Goal: Information Seeking & Learning: Check status

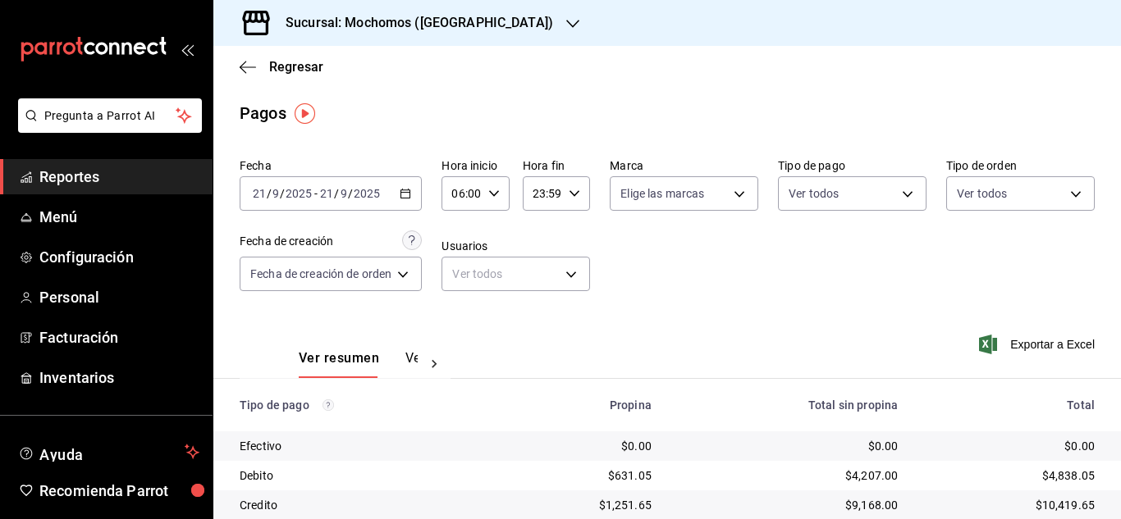
click at [487, 192] on div "06:00 Hora inicio" at bounding box center [475, 193] width 67 height 34
click at [463, 274] on span "05" at bounding box center [460, 278] width 7 height 13
click at [866, 289] on div at bounding box center [560, 259] width 1121 height 519
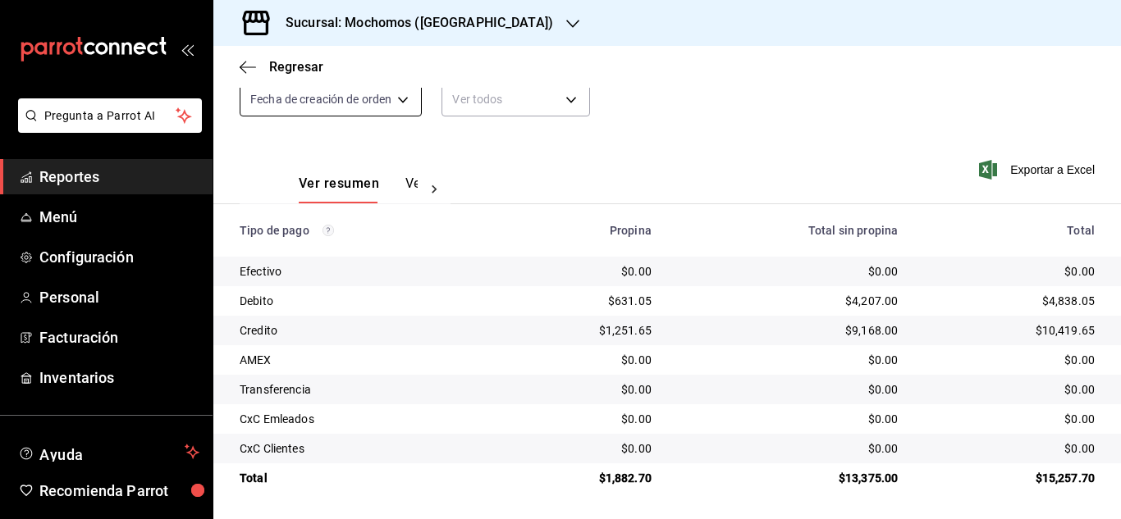
click at [408, 93] on body "Pregunta a Parrot AI Reportes Menú Configuración Personal Facturación Inventari…" at bounding box center [560, 259] width 1121 height 519
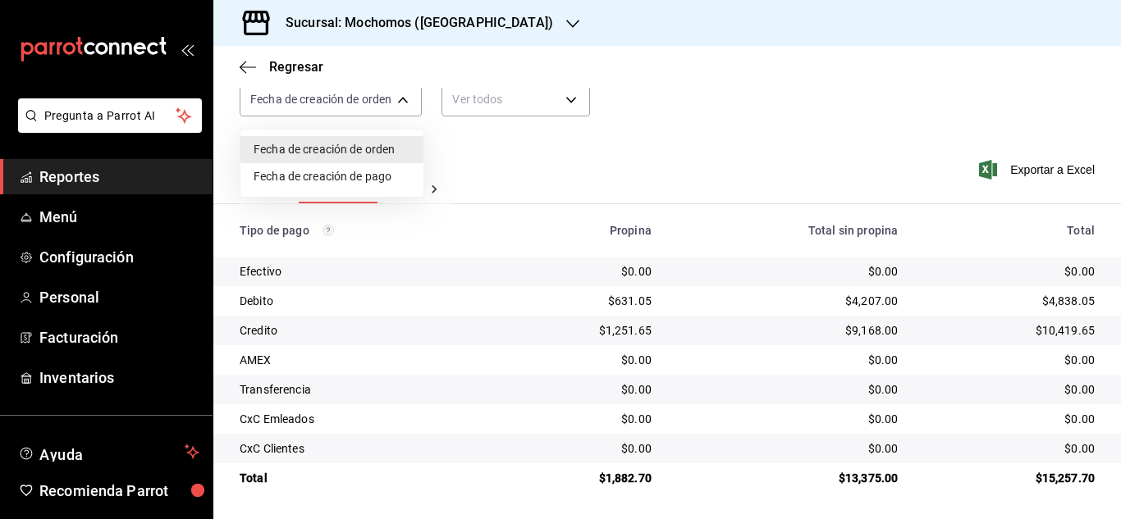
click at [403, 98] on div at bounding box center [560, 259] width 1121 height 519
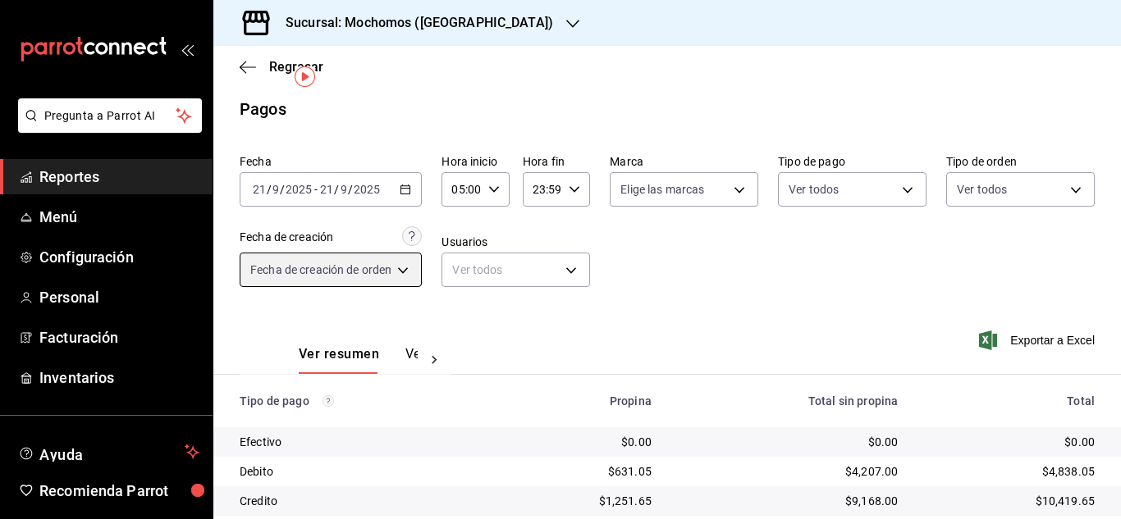
scroll to position [0, 0]
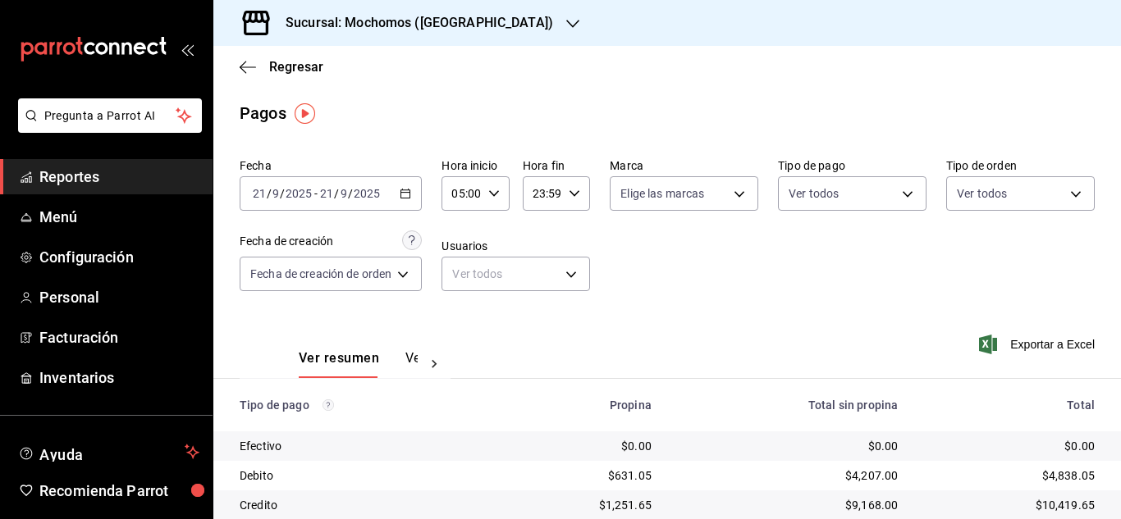
click at [492, 190] on icon "button" at bounding box center [493, 193] width 11 height 11
click at [459, 280] on span "06" at bounding box center [460, 274] width 7 height 13
click at [707, 270] on div at bounding box center [560, 259] width 1121 height 519
click at [495, 195] on \(Stroke\) "button" at bounding box center [494, 193] width 10 height 6
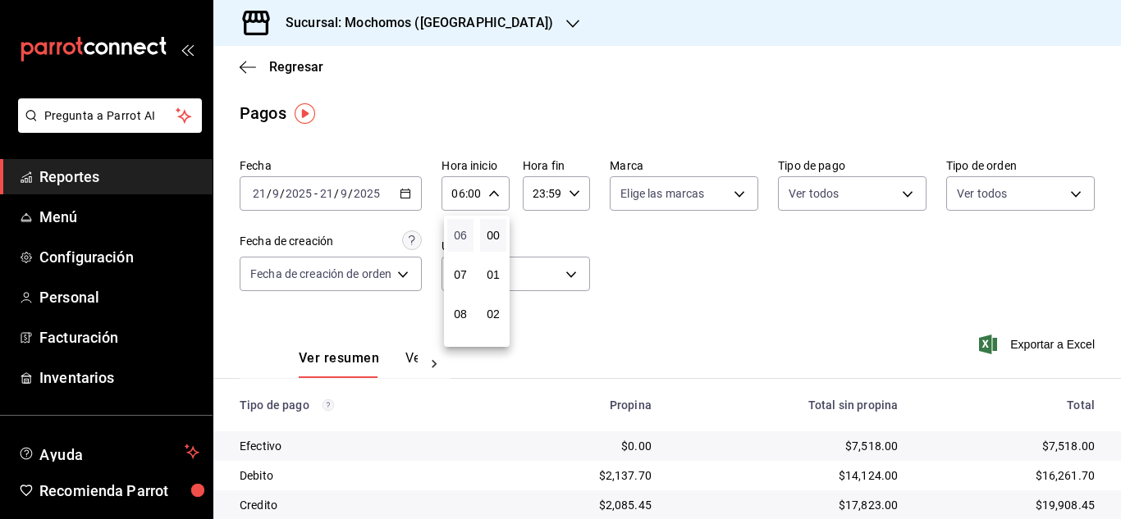
scroll to position [154, 0]
click at [460, 284] on span "05" at bounding box center [460, 278] width 7 height 13
type input "05:00"
click at [695, 272] on div at bounding box center [560, 259] width 1121 height 519
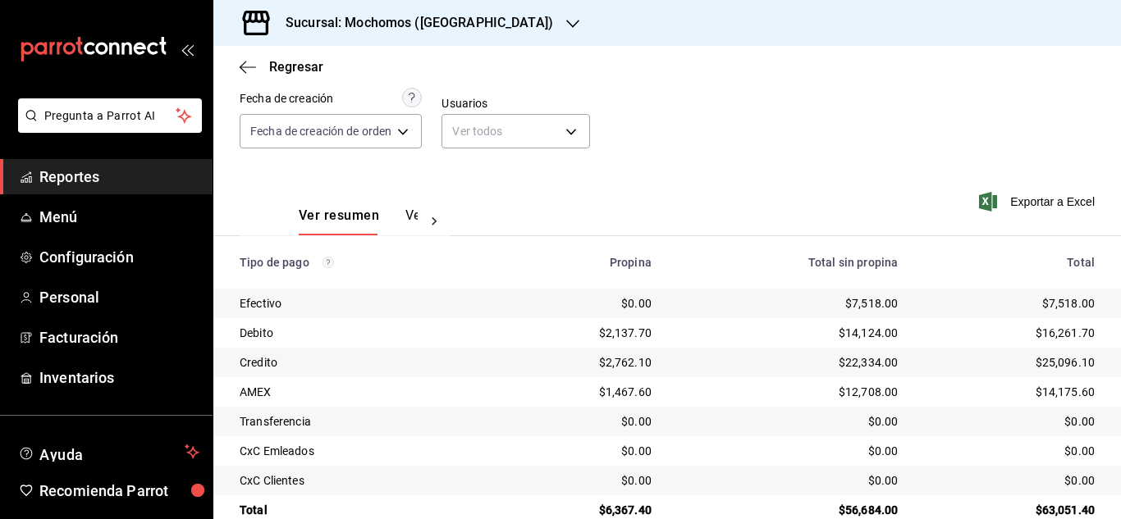
scroll to position [164, 0]
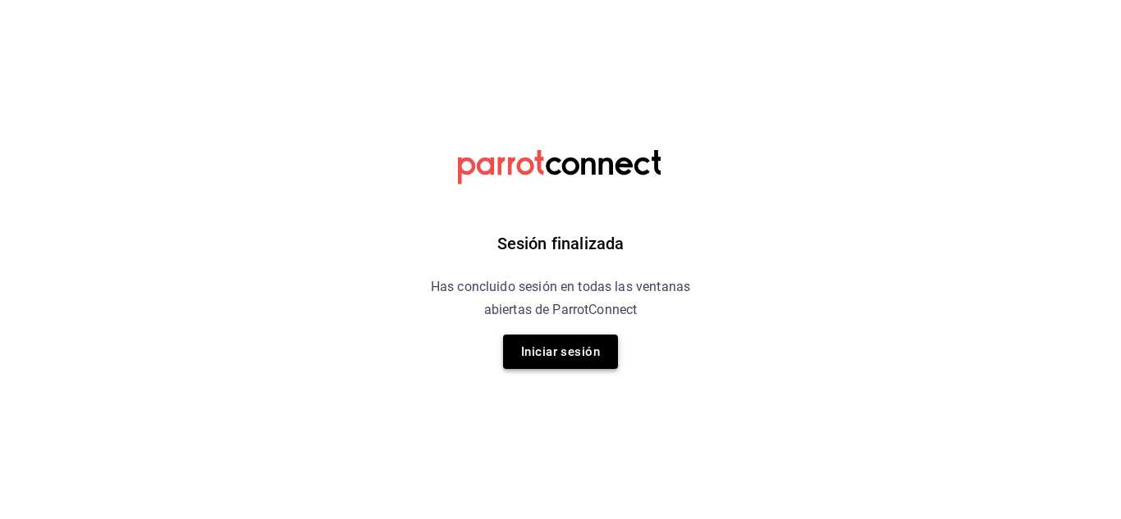
click at [547, 342] on button "Iniciar sesión" at bounding box center [560, 352] width 115 height 34
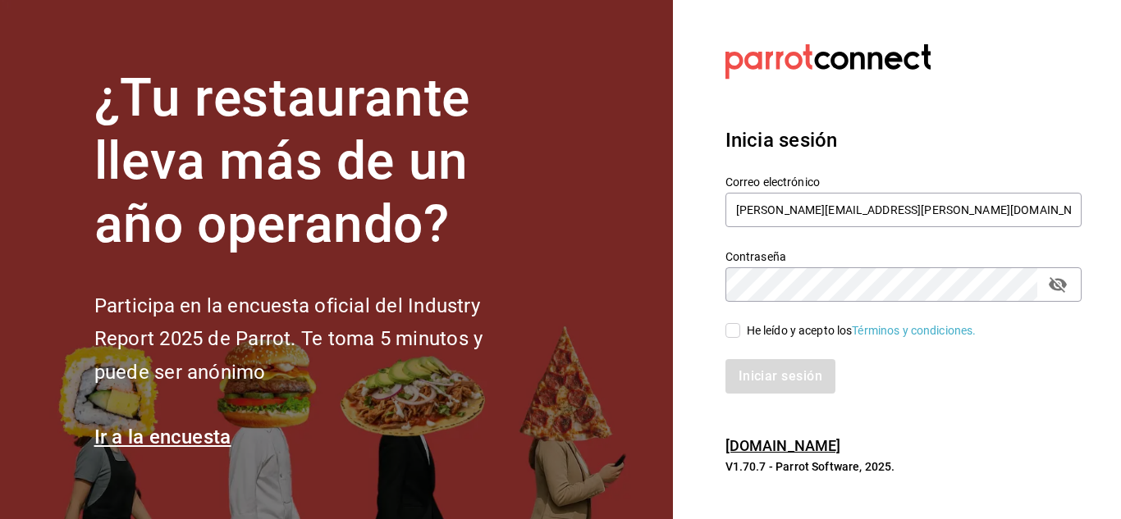
click at [729, 329] on input "He leído y acepto los Términos y condiciones." at bounding box center [732, 330] width 15 height 15
checkbox input "true"
click at [770, 378] on button "Iniciar sesión" at bounding box center [781, 376] width 112 height 34
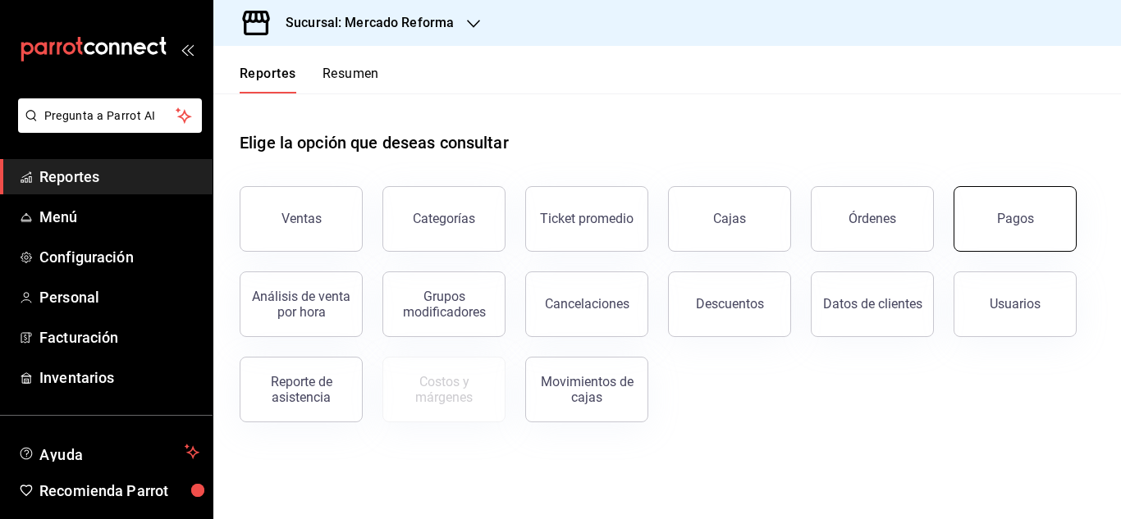
click at [971, 208] on button "Pagos" at bounding box center [1015, 219] width 123 height 66
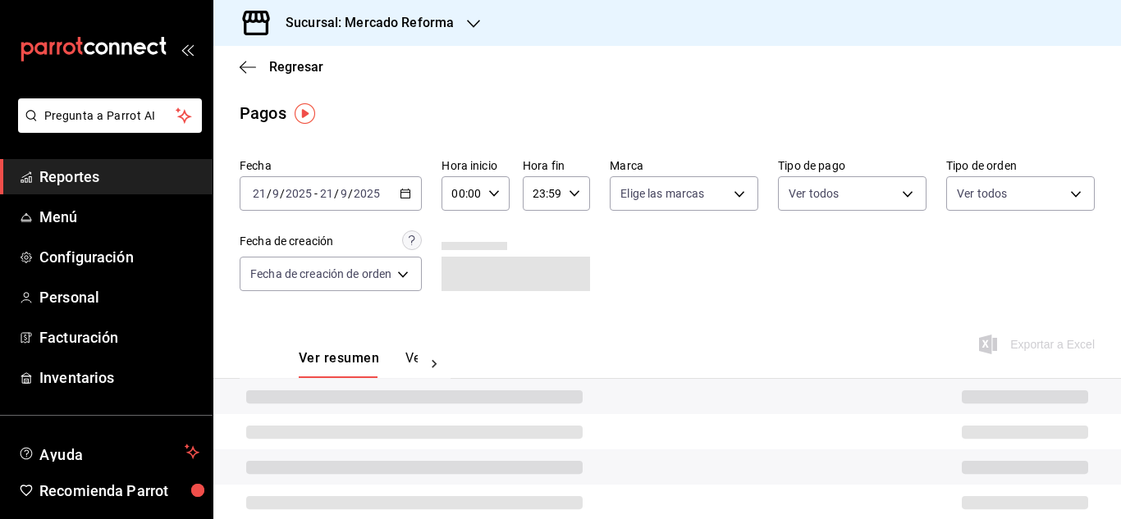
click at [486, 186] on div "00:00 Hora inicio" at bounding box center [475, 193] width 67 height 34
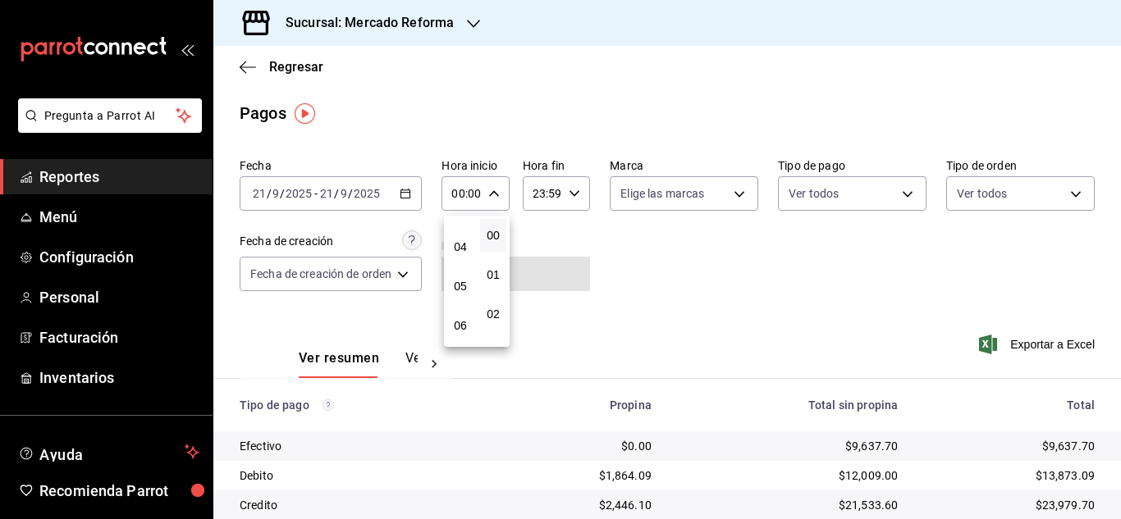
scroll to position [164, 0]
click at [463, 309] on span "06" at bounding box center [460, 307] width 7 height 13
type input "06:00"
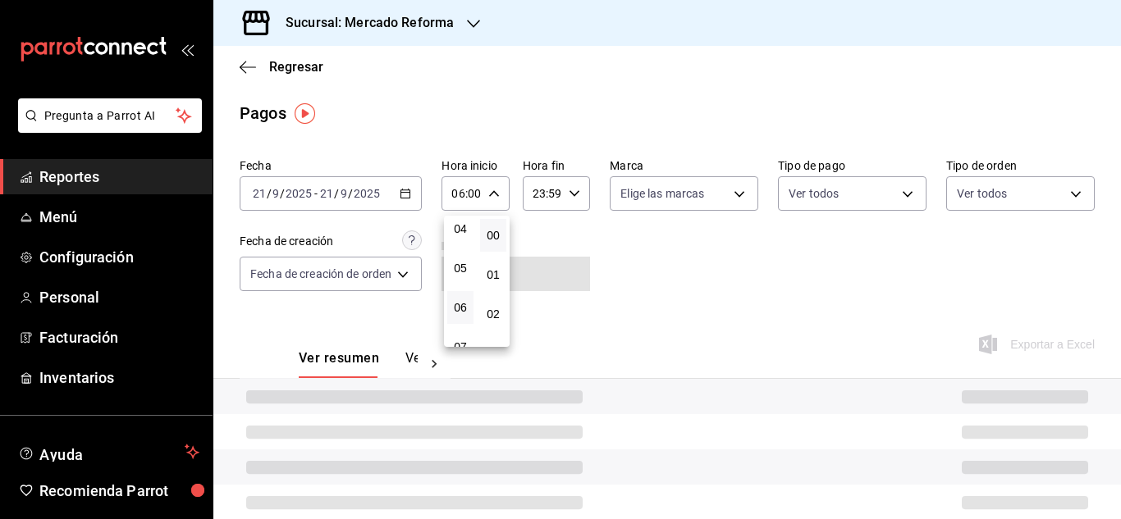
click at [782, 281] on div at bounding box center [560, 259] width 1121 height 519
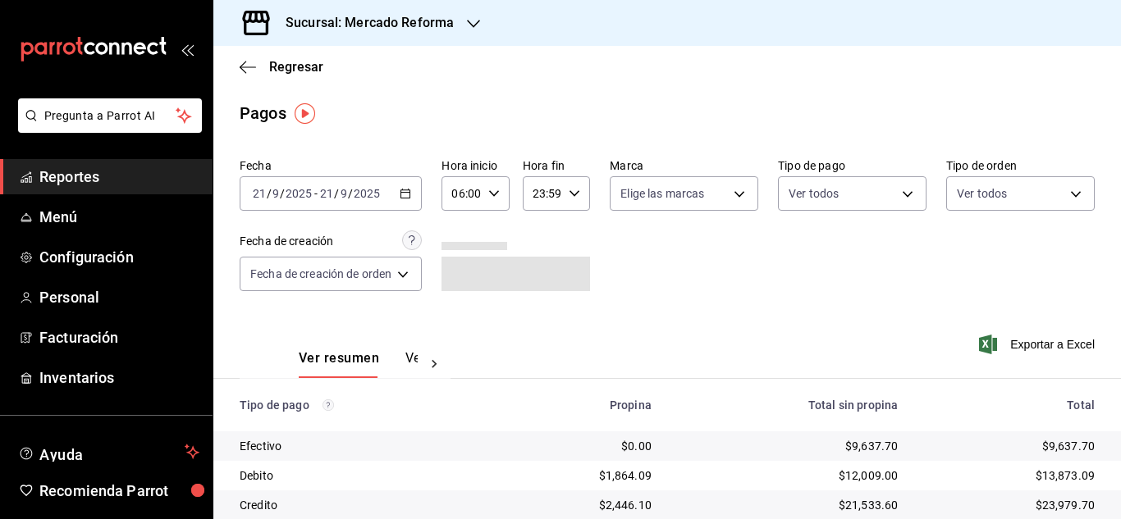
click at [535, 82] on div "Regresar" at bounding box center [667, 67] width 908 height 42
click at [474, 24] on icon "button" at bounding box center [473, 24] width 13 height 8
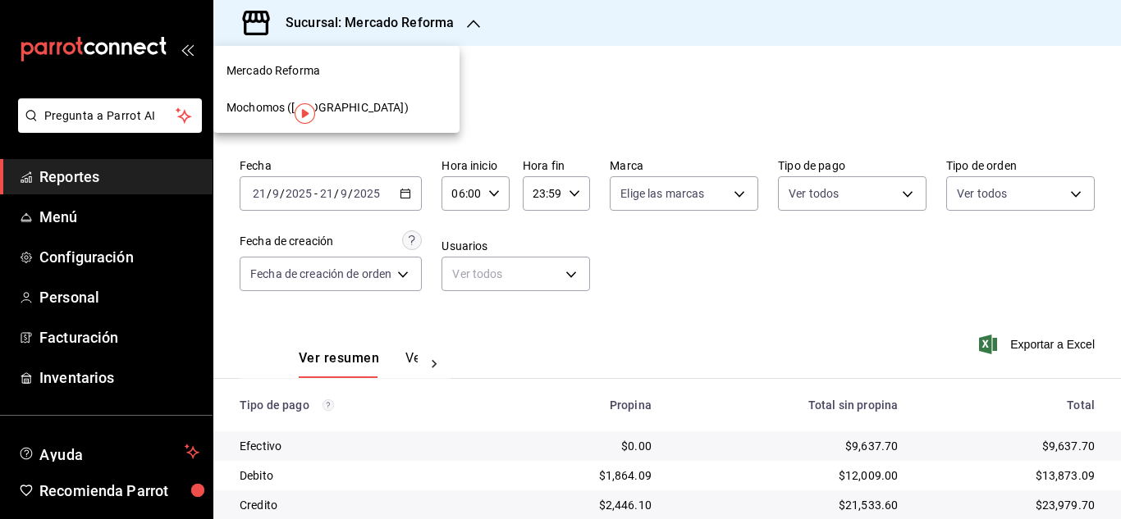
click at [376, 103] on div "Mochomos (Chihuahua)" at bounding box center [337, 107] width 220 height 17
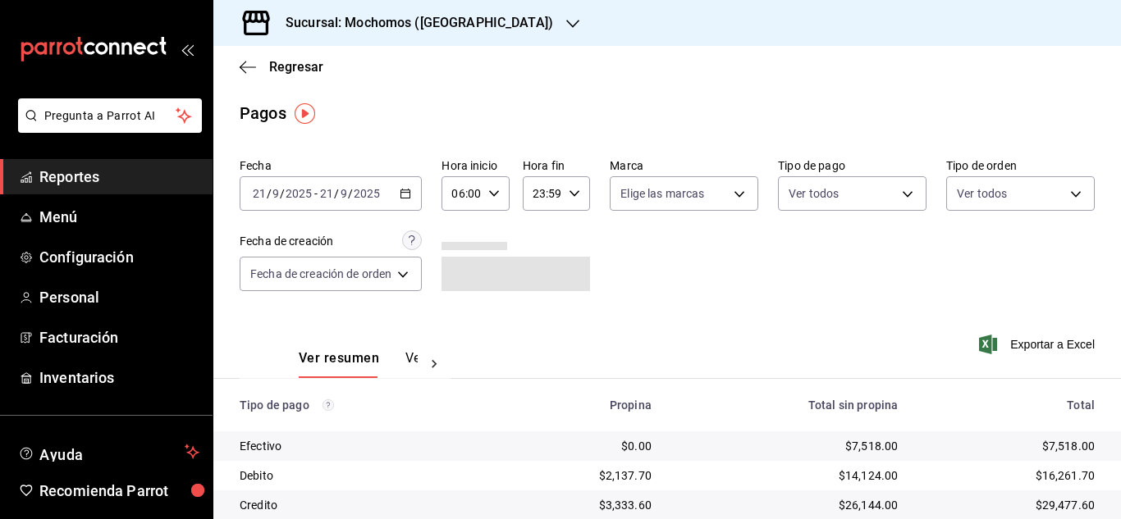
click at [753, 271] on div "Fecha 2025-09-21 21 / 9 / 2025 - 2025-09-21 21 / 9 / 2025 Hora inicio 06:00 Hor…" at bounding box center [667, 231] width 855 height 159
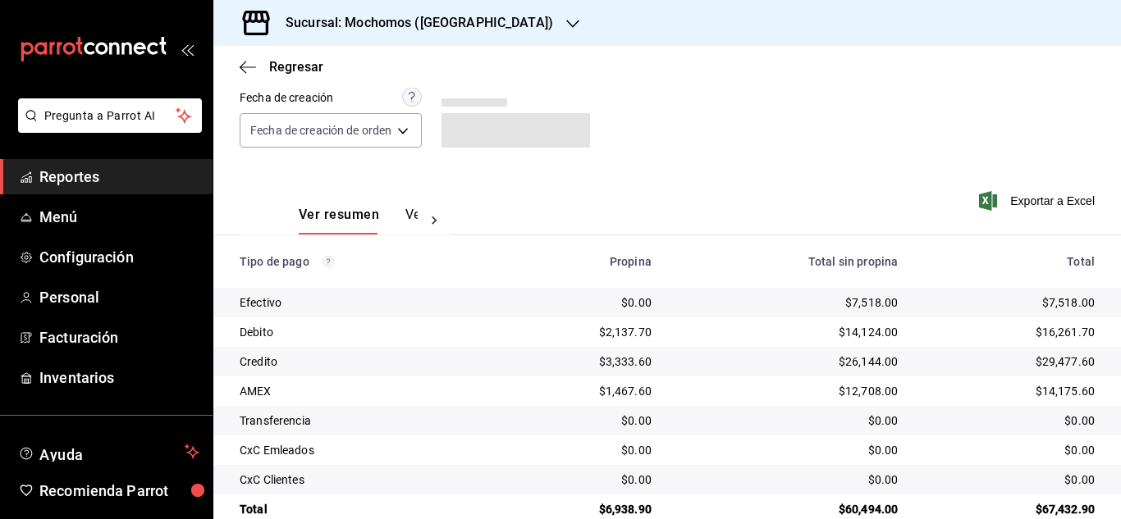
scroll to position [164, 0]
